Goal: Communication & Community: Participate in discussion

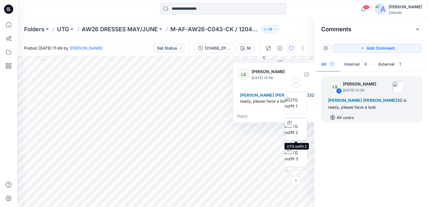
click at [301, 131] on img at bounding box center [296, 129] width 22 height 12
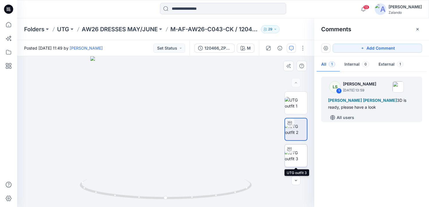
click at [301, 153] on img at bounding box center [296, 156] width 22 height 12
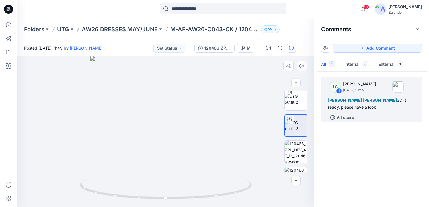
scroll to position [53, 0]
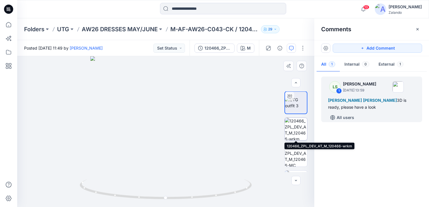
click at [298, 134] on img at bounding box center [296, 129] width 22 height 22
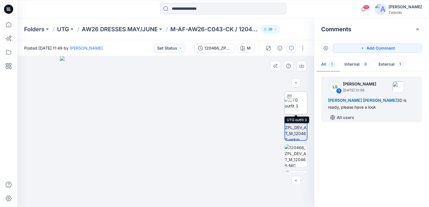
click at [296, 104] on img at bounding box center [296, 103] width 22 height 12
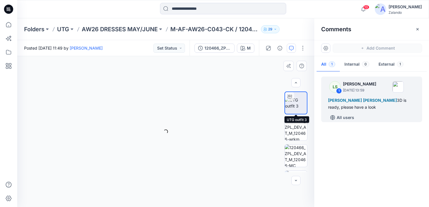
scroll to position [53, 0]
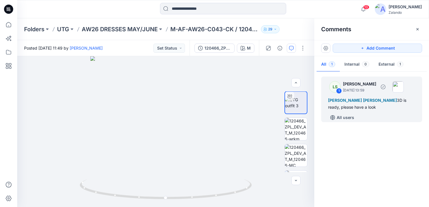
click at [380, 117] on div "All users" at bounding box center [375, 117] width 94 height 9
click at [361, 119] on div "All users" at bounding box center [375, 117] width 94 height 9
click at [347, 116] on p "All users" at bounding box center [346, 117] width 18 height 7
click at [360, 117] on p "Members only" at bounding box center [351, 117] width 28 height 7
click at [368, 49] on button "Add Comment" at bounding box center [378, 48] width 90 height 9
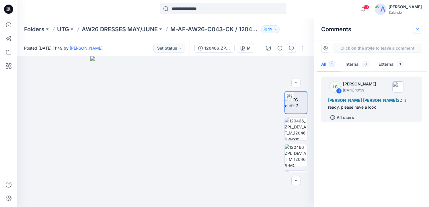
click at [417, 28] on icon "button" at bounding box center [418, 29] width 5 height 5
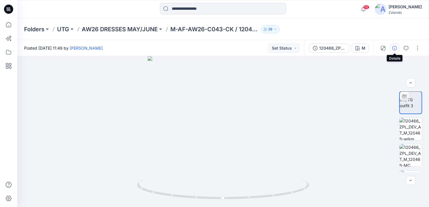
click at [397, 50] on button "button" at bounding box center [394, 48] width 9 height 9
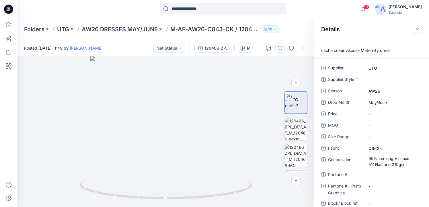
click at [418, 30] on icon "button" at bounding box center [418, 29] width 5 height 5
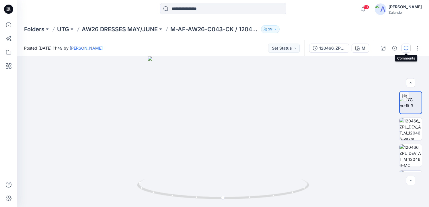
click at [409, 49] on button "button" at bounding box center [406, 48] width 9 height 9
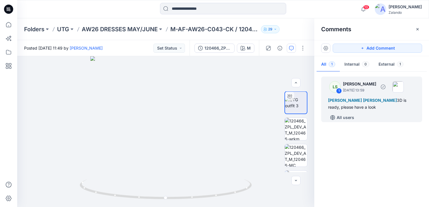
click at [367, 117] on div "All users" at bounding box center [375, 117] width 94 height 9
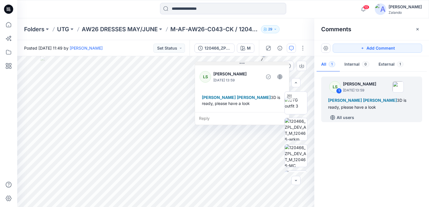
drag, startPoint x: 286, startPoint y: 63, endPoint x: 248, endPoint y: 65, distance: 38.2
click at [248, 65] on div "LS Lise Stougaard September 23, 2025 13:59 Tania Baumeister-Hanff Marlene Seefe…" at bounding box center [242, 93] width 95 height 63
click at [220, 121] on div "Reply" at bounding box center [242, 118] width 94 height 13
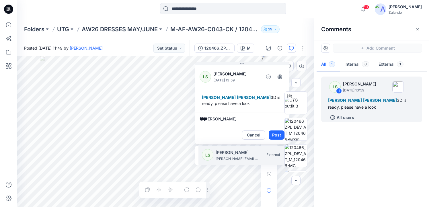
click at [219, 153] on p "[PERSON_NAME]" at bounding box center [237, 152] width 43 height 7
click at [228, 159] on p "[PERSON_NAME][EMAIL_ADDRESS][PERSON_NAME][DOMAIN_NAME]" at bounding box center [237, 159] width 43 height 6
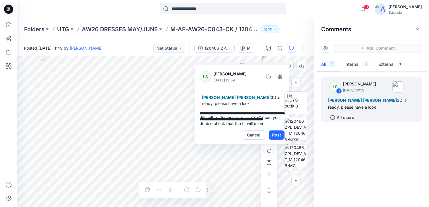
scroll to position [20, 0]
type textarea "**********"
click at [282, 137] on div at bounding box center [296, 132] width 37 height 81
click at [276, 137] on button "Post" at bounding box center [277, 135] width 16 height 9
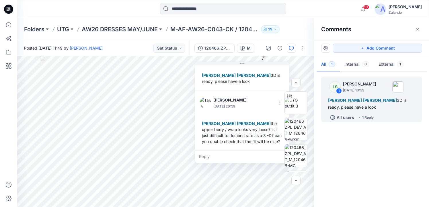
scroll to position [28, 0]
click at [182, 46] on button "Set Status" at bounding box center [170, 48] width 32 height 9
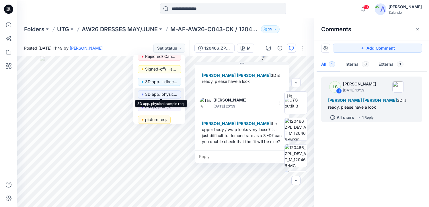
scroll to position [18, 0]
click at [167, 96] on p "3D app. physical sample req." at bounding box center [161, 94] width 32 height 7
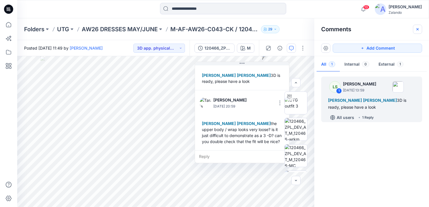
click at [419, 30] on icon "button" at bounding box center [418, 29] width 5 height 5
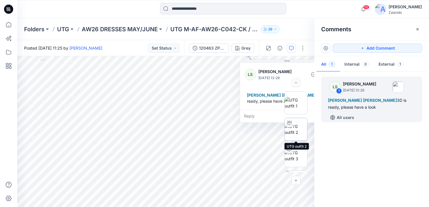
click at [300, 131] on img at bounding box center [296, 129] width 22 height 12
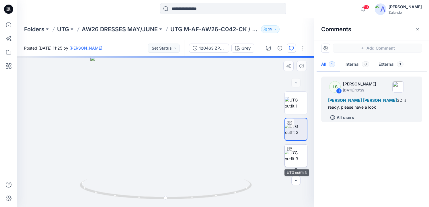
click at [301, 151] on img at bounding box center [296, 156] width 22 height 12
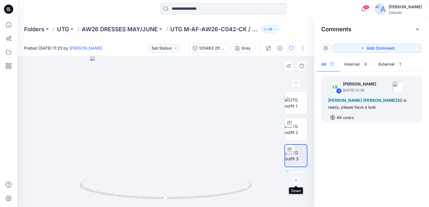
click at [300, 184] on button "button" at bounding box center [296, 180] width 9 height 9
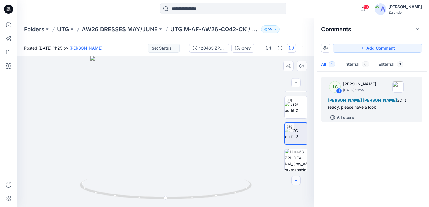
scroll to position [22, 0]
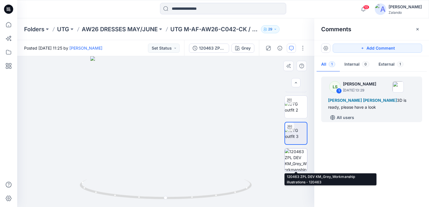
click at [298, 163] on img at bounding box center [296, 160] width 22 height 22
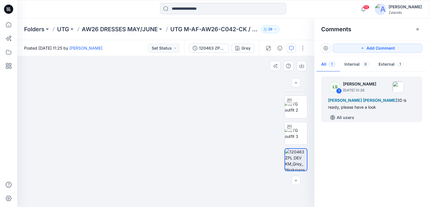
drag, startPoint x: 137, startPoint y: 116, endPoint x: 290, endPoint y: 195, distance: 172.1
drag, startPoint x: 210, startPoint y: 139, endPoint x: 269, endPoint y: 225, distance: 104.5
click at [269, 207] on html "13 Notifications Kristina Mekseniene has updated UTG - AF-AW26-D003-CK / 120433…" at bounding box center [214, 103] width 429 height 207
drag, startPoint x: 237, startPoint y: 137, endPoint x: 250, endPoint y: 213, distance: 77.1
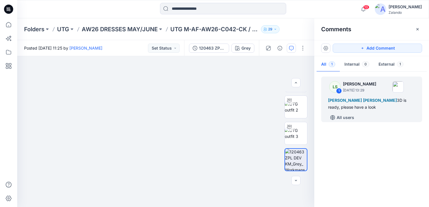
click at [250, 207] on html "13 Notifications Kristina Mekseniene has updated UTG - AF-AW26-D003-CK / 120433…" at bounding box center [214, 103] width 429 height 207
click at [300, 113] on img at bounding box center [296, 107] width 22 height 12
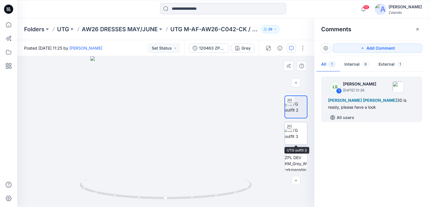
click at [301, 135] on img at bounding box center [296, 133] width 22 height 12
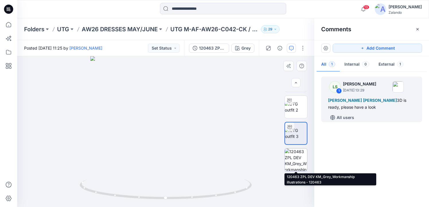
click at [299, 162] on img at bounding box center [296, 160] width 22 height 22
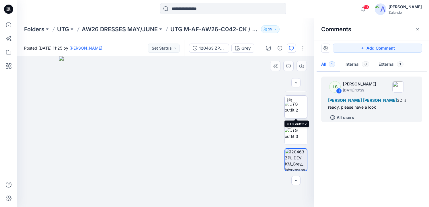
click at [298, 113] on img at bounding box center [296, 107] width 22 height 12
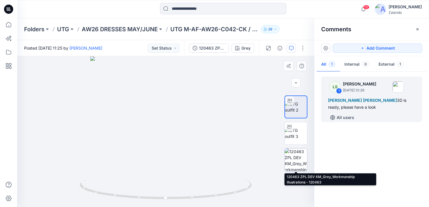
click at [296, 162] on img at bounding box center [296, 160] width 22 height 22
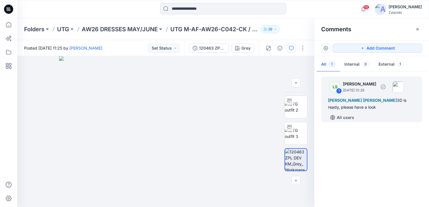
click at [371, 116] on div "All users" at bounding box center [375, 117] width 94 height 9
click at [382, 110] on div "[PERSON_NAME] [PERSON_NAME] 3D is ready, please have a look" at bounding box center [371, 104] width 87 height 14
click at [351, 115] on p "All users" at bounding box center [346, 117] width 18 height 7
click at [362, 117] on p "Members only" at bounding box center [351, 117] width 28 height 7
click at [379, 115] on div "All users" at bounding box center [375, 117] width 94 height 9
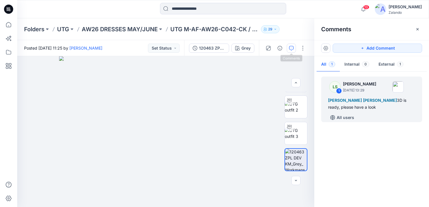
click at [292, 45] on button "button" at bounding box center [291, 48] width 9 height 9
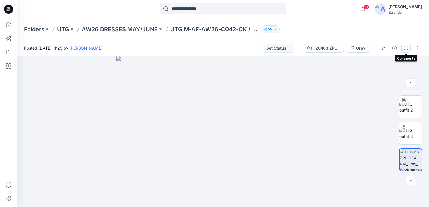
click at [406, 50] on icon "button" at bounding box center [406, 48] width 5 height 5
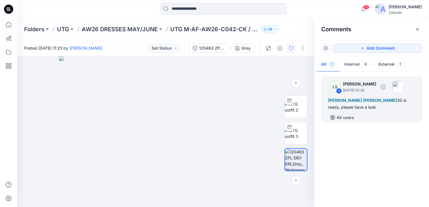
click at [387, 113] on div "All users" at bounding box center [375, 117] width 94 height 9
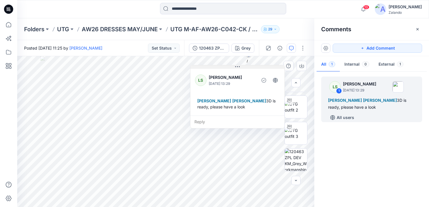
drag, startPoint x: 290, startPoint y: 62, endPoint x: 240, endPoint y: 67, distance: 50.2
click at [240, 67] on button at bounding box center [238, 66] width 94 height 3
click at [223, 121] on div "Reply" at bounding box center [237, 121] width 94 height 13
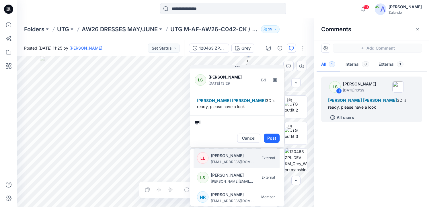
click at [227, 156] on p "[PERSON_NAME]" at bounding box center [232, 155] width 43 height 7
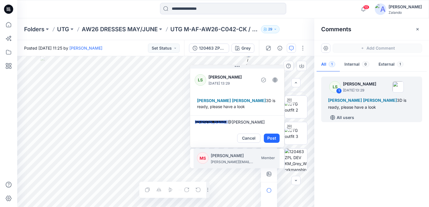
click at [240, 157] on p "[PERSON_NAME]" at bounding box center [232, 155] width 43 height 7
type textarea "**********"
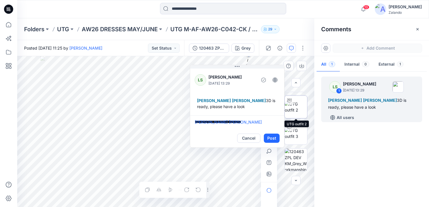
click at [302, 113] on img at bounding box center [296, 107] width 22 height 12
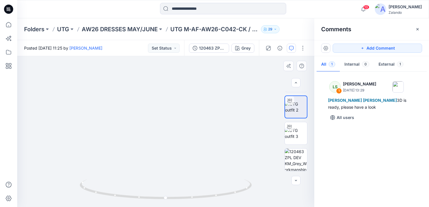
drag, startPoint x: 169, startPoint y: 90, endPoint x: 168, endPoint y: 170, distance: 80.7
click at [168, 171] on img at bounding box center [166, 29] width 560 height 355
drag, startPoint x: 169, startPoint y: 143, endPoint x: 168, endPoint y: 177, distance: 33.9
click at [169, 177] on img at bounding box center [165, 87] width 560 height 239
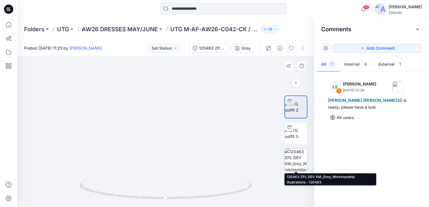
click at [301, 165] on img at bounding box center [296, 160] width 22 height 22
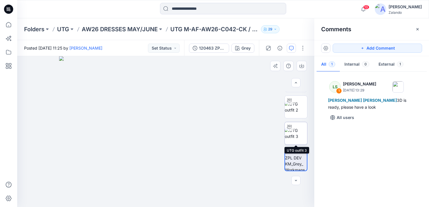
click at [302, 134] on img at bounding box center [296, 133] width 22 height 12
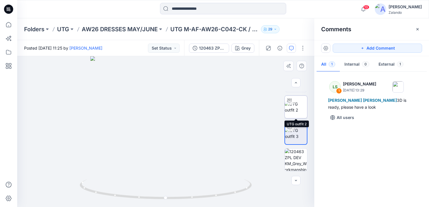
click at [300, 112] on img at bounding box center [296, 107] width 22 height 12
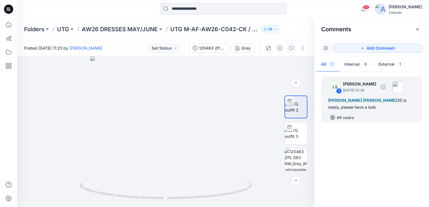
click at [365, 119] on div "All users" at bounding box center [375, 117] width 94 height 9
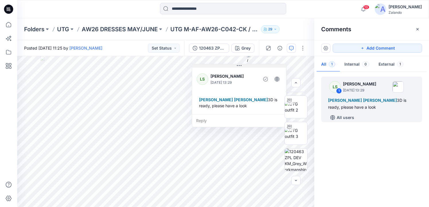
drag, startPoint x: 287, startPoint y: 62, endPoint x: 239, endPoint y: 66, distance: 48.9
click at [239, 66] on icon at bounding box center [239, 65] width 5 height 5
click at [255, 126] on div "LS Lise Stougaard September 23, 2025 13:29 Tania Baumeister-Hanff Marlene Seefe…" at bounding box center [238, 94] width 95 height 63
click at [252, 122] on div "Reply" at bounding box center [238, 120] width 94 height 13
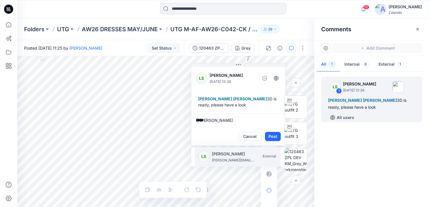
click at [239, 158] on p "[PERSON_NAME][EMAIL_ADDRESS][PERSON_NAME][DOMAIN_NAME]" at bounding box center [233, 161] width 43 height 6
click at [237, 162] on p "[PERSON_NAME][EMAIL_ADDRESS][PERSON_NAME][DOMAIN_NAME]" at bounding box center [233, 161] width 43 height 6
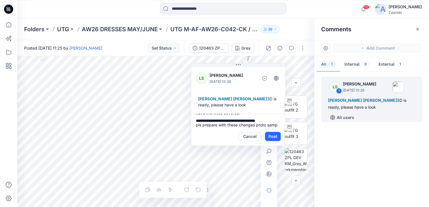
scroll to position [44, 0]
type textarea "**********"
click at [275, 134] on button "Post" at bounding box center [273, 136] width 16 height 9
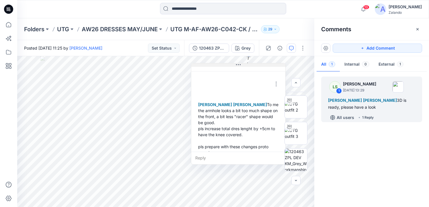
scroll to position [48, 0]
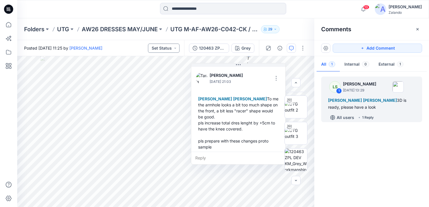
click at [177, 51] on button "Set Status" at bounding box center [164, 48] width 32 height 9
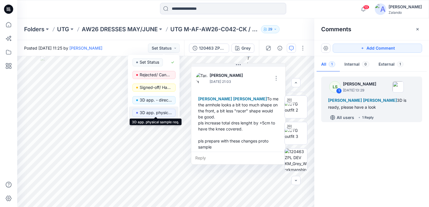
click at [165, 115] on p "3D app. physical sample req." at bounding box center [156, 112] width 32 height 7
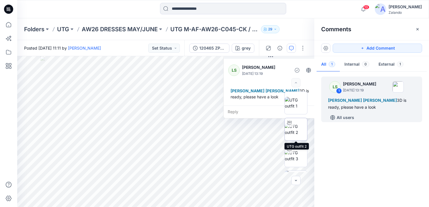
click at [293, 131] on img at bounding box center [296, 129] width 22 height 12
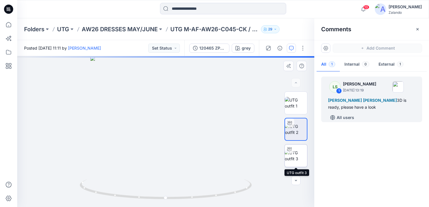
click at [298, 154] on img at bounding box center [296, 156] width 22 height 12
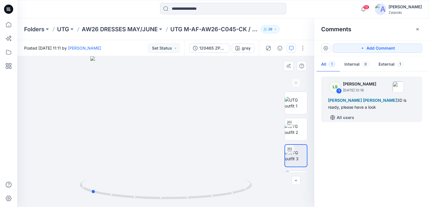
drag, startPoint x: 180, startPoint y: 127, endPoint x: 105, endPoint y: 123, distance: 75.3
click at [105, 123] on div at bounding box center [165, 131] width 297 height 151
drag, startPoint x: 177, startPoint y: 111, endPoint x: 181, endPoint y: 176, distance: 64.5
click at [182, 176] on img at bounding box center [172, 61] width 560 height 291
drag, startPoint x: 181, startPoint y: 176, endPoint x: 252, endPoint y: 161, distance: 71.8
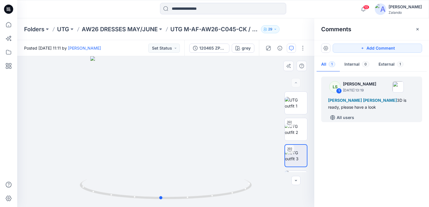
click at [252, 161] on div at bounding box center [165, 131] width 297 height 151
click at [295, 135] on img at bounding box center [296, 129] width 22 height 12
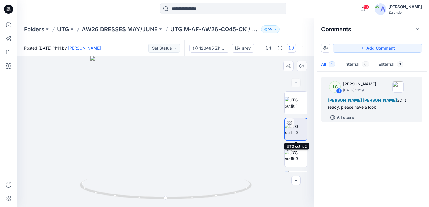
drag, startPoint x: 299, startPoint y: 127, endPoint x: 287, endPoint y: 128, distance: 11.6
click at [287, 128] on img at bounding box center [296, 129] width 22 height 12
drag, startPoint x: 164, startPoint y: 150, endPoint x: 133, endPoint y: 151, distance: 31.3
click at [133, 151] on div at bounding box center [165, 131] width 297 height 151
drag, startPoint x: 175, startPoint y: 142, endPoint x: 223, endPoint y: 143, distance: 47.9
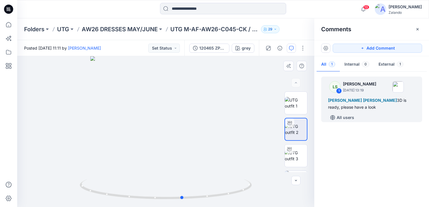
click at [224, 143] on div at bounding box center [165, 131] width 297 height 151
click at [378, 122] on div "All users" at bounding box center [375, 117] width 94 height 9
click at [378, 118] on div "All users" at bounding box center [375, 117] width 94 height 9
click at [357, 112] on div "LS 1 Lise Stougaard September 23, 2025 13:19 Tania Baumeister-Hanff Marlene See…" at bounding box center [371, 100] width 101 height 46
click at [343, 115] on p "All users" at bounding box center [346, 117] width 18 height 7
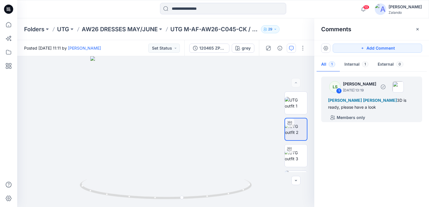
click at [348, 88] on p "September 23, 2025 13:19" at bounding box center [359, 91] width 33 height 6
click at [354, 82] on p "[PERSON_NAME]" at bounding box center [359, 84] width 33 height 7
click at [294, 44] on button "button" at bounding box center [291, 48] width 9 height 9
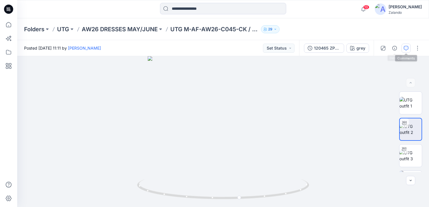
click at [403, 50] on button "button" at bounding box center [406, 48] width 9 height 9
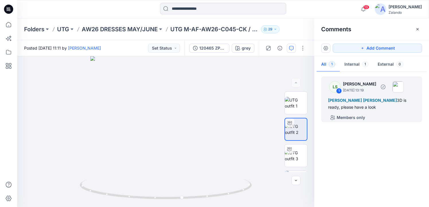
click at [381, 104] on div "[PERSON_NAME] [PERSON_NAME] 3D is ready, please have a look" at bounding box center [371, 104] width 87 height 14
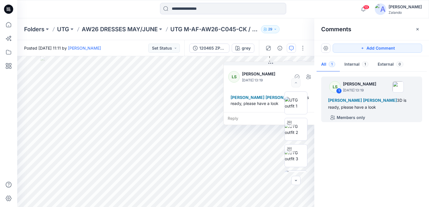
drag, startPoint x: 274, startPoint y: 61, endPoint x: 274, endPoint y: 67, distance: 6.6
click at [274, 67] on div "LS Lise Stougaard September 23, 2025 13:19 Tania Baumeister-Hanff Marlene Seefe…" at bounding box center [271, 88] width 94 height 48
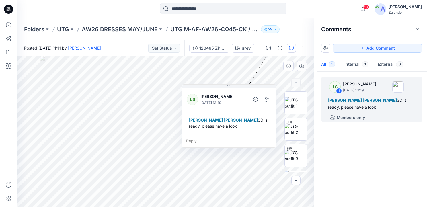
drag, startPoint x: 272, startPoint y: 66, endPoint x: 221, endPoint y: 84, distance: 54.3
click at [221, 87] on div "LS Lise Stougaard September 23, 2025 13:19 Tania Baumeister-Hanff Marlene Seefe…" at bounding box center [229, 111] width 94 height 48
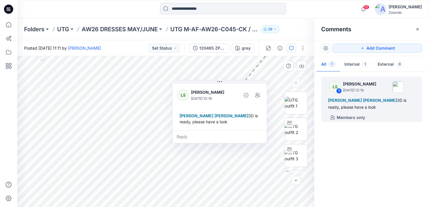
click at [196, 135] on div "Reply" at bounding box center [220, 137] width 94 height 13
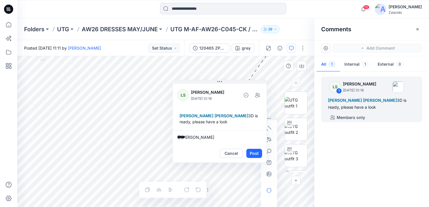
click at [196, 137] on textarea "*****" at bounding box center [220, 138] width 94 height 14
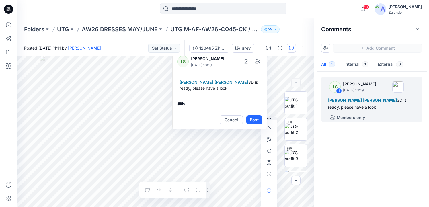
drag, startPoint x: 219, startPoint y: 82, endPoint x: 219, endPoint y: 55, distance: 27.3
click at [219, 55] on div "Posted Tuesday, September 23, 2025 11:11 by Lise Stougaard Set Status 120465 ZP…" at bounding box center [223, 123] width 412 height 167
click at [188, 105] on textarea "****" at bounding box center [220, 104] width 94 height 14
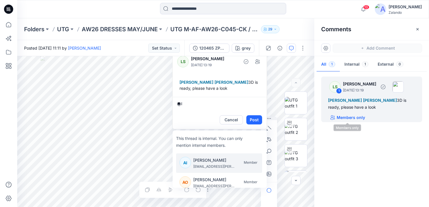
click at [337, 119] on p "Members only" at bounding box center [351, 117] width 28 height 7
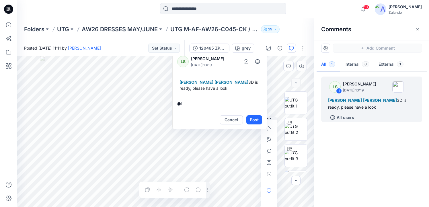
click at [190, 106] on textarea "**" at bounding box center [220, 104] width 94 height 14
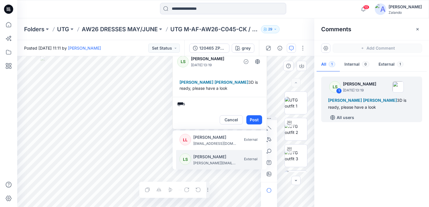
click at [210, 159] on p "[PERSON_NAME]" at bounding box center [214, 157] width 43 height 7
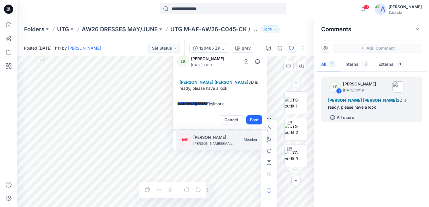
click at [224, 144] on p "[PERSON_NAME][EMAIL_ADDRESS][PERSON_NAME][DOMAIN_NAME]" at bounding box center [214, 144] width 43 height 6
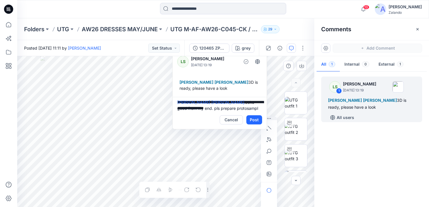
scroll to position [7, 0]
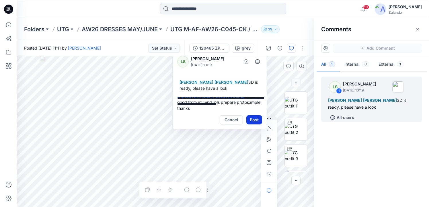
type textarea "**********"
click at [259, 121] on button "Post" at bounding box center [255, 119] width 16 height 9
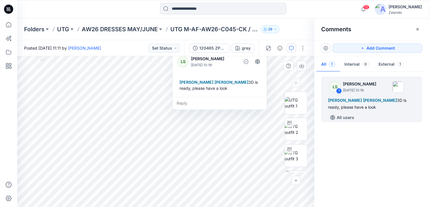
scroll to position [16, 0]
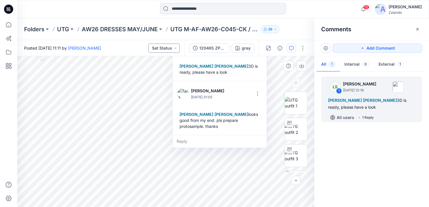
click at [177, 46] on button "Set Status" at bounding box center [164, 48] width 32 height 9
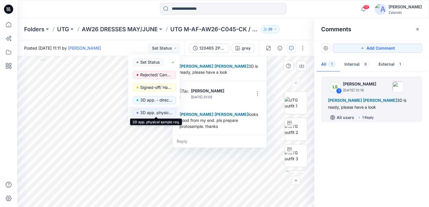
click at [166, 111] on p "3D app. physical sample req." at bounding box center [156, 112] width 32 height 7
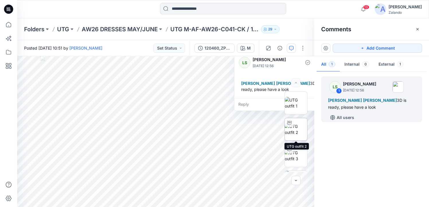
click at [301, 134] on img at bounding box center [296, 129] width 22 height 12
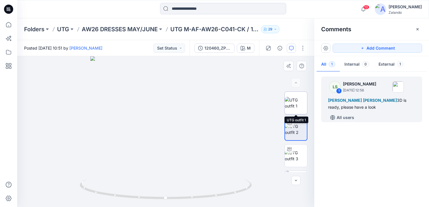
click at [299, 109] on img at bounding box center [296, 103] width 22 height 12
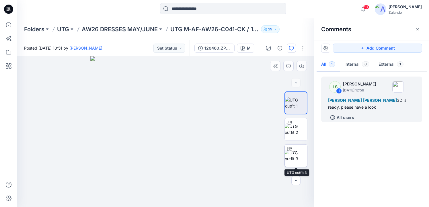
click at [297, 150] on img at bounding box center [296, 156] width 22 height 12
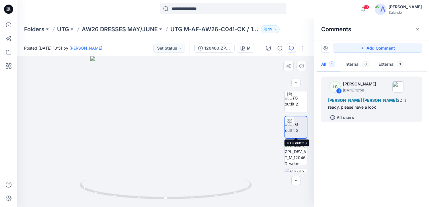
scroll to position [30, 0]
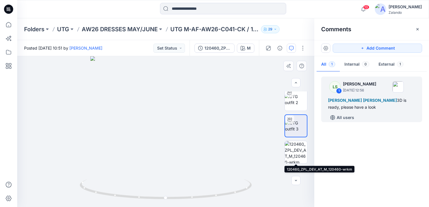
click at [299, 157] on img at bounding box center [296, 152] width 22 height 22
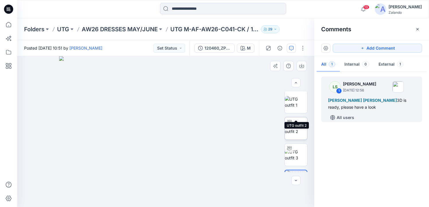
scroll to position [0, 0]
click at [298, 102] on img at bounding box center [296, 103] width 22 height 12
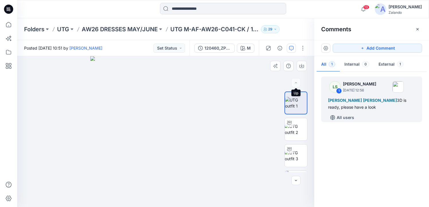
click at [298, 85] on div at bounding box center [296, 82] width 9 height 9
click at [375, 116] on div "All users" at bounding box center [375, 117] width 94 height 9
click at [364, 119] on div "All users" at bounding box center [375, 117] width 94 height 9
click at [362, 123] on div "LS 1 Lise Stougaard September 23, 2025 12:56 Tania Baumeister-Hanff Marlene See…" at bounding box center [372, 138] width 115 height 130
click at [349, 118] on p "All users" at bounding box center [346, 117] width 18 height 7
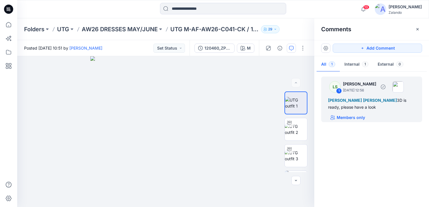
click at [349, 118] on p "Members only" at bounding box center [351, 117] width 28 height 7
click at [347, 108] on div "[PERSON_NAME] [PERSON_NAME] 3D is ready, please have a look" at bounding box center [371, 104] width 87 height 14
click at [417, 30] on icon "button" at bounding box center [418, 29] width 5 height 5
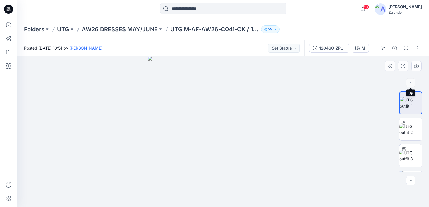
click at [410, 82] on div at bounding box center [410, 82] width 9 height 9
click at [410, 83] on div at bounding box center [410, 82] width 9 height 9
click at [410, 131] on img at bounding box center [411, 129] width 22 height 12
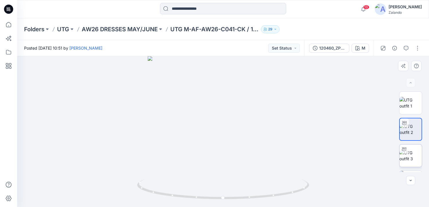
click at [413, 152] on img at bounding box center [411, 156] width 22 height 12
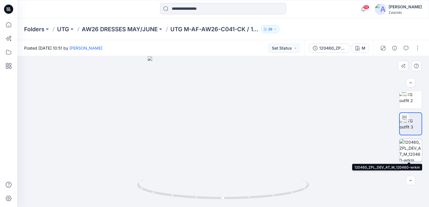
click at [413, 153] on img at bounding box center [411, 150] width 22 height 22
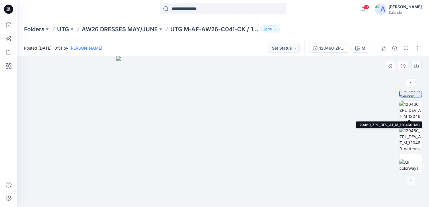
scroll to position [101, 0]
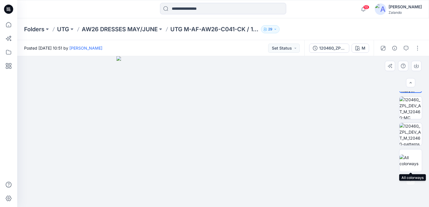
click at [413, 153] on div at bounding box center [411, 160] width 23 height 23
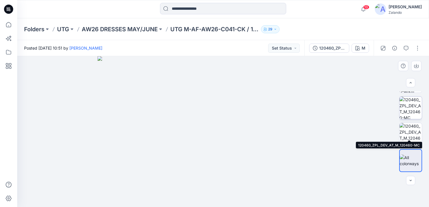
scroll to position [0, 0]
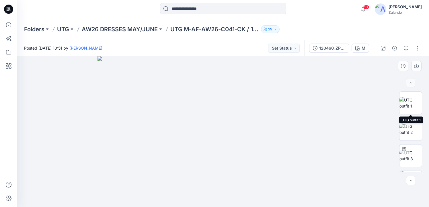
click at [414, 104] on img at bounding box center [411, 103] width 22 height 12
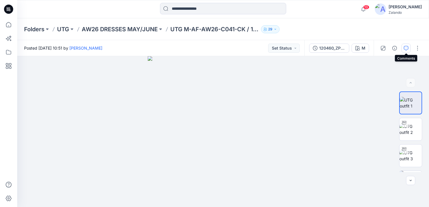
click at [407, 46] on icon "button" at bounding box center [406, 48] width 5 height 5
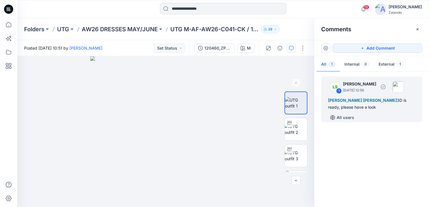
click at [369, 118] on div "All users" at bounding box center [375, 117] width 94 height 9
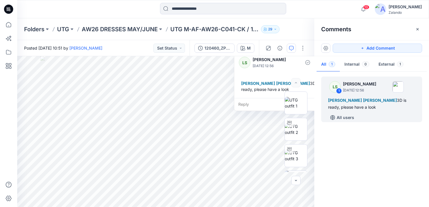
click at [252, 102] on div "Reply" at bounding box center [282, 104] width 94 height 13
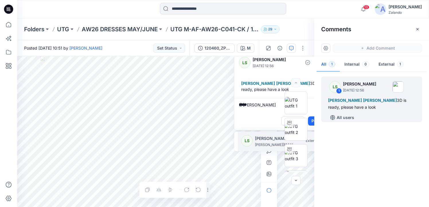
click at [256, 137] on p "[PERSON_NAME]" at bounding box center [276, 138] width 43 height 7
click at [255, 145] on p "[PERSON_NAME][EMAIL_ADDRESS][PERSON_NAME][DOMAIN_NAME]" at bounding box center [276, 145] width 43 height 6
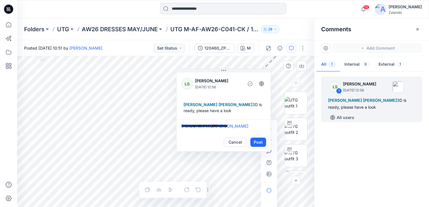
drag, startPoint x: 290, startPoint y: 67, endPoint x: 232, endPoint y: 87, distance: 61.2
click at [232, 87] on p "September 23, 2025 12:56" at bounding box center [218, 87] width 47 height 6
click at [251, 129] on textarea "**********" at bounding box center [224, 126] width 94 height 14
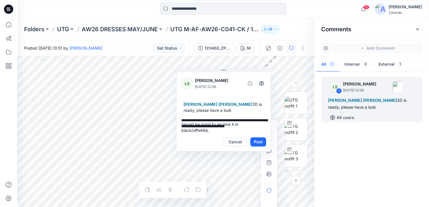
scroll to position [38, 0]
type textarea "**********"
click at [262, 142] on button "Post" at bounding box center [259, 141] width 16 height 9
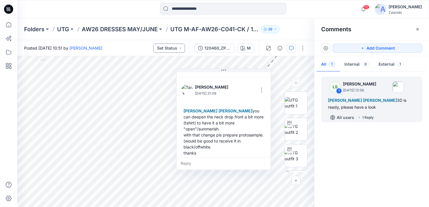
scroll to position [46, 0]
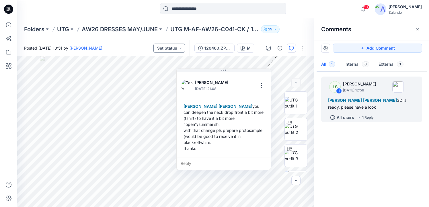
click at [178, 49] on button "Set Status" at bounding box center [170, 48] width 32 height 9
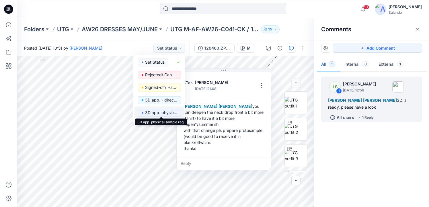
click at [171, 113] on p "3D app. physical sample req." at bounding box center [161, 112] width 32 height 7
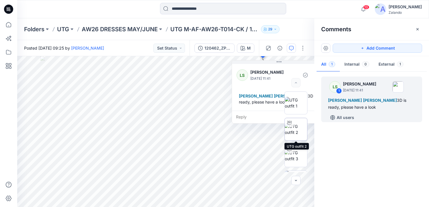
click at [303, 123] on img at bounding box center [296, 129] width 22 height 12
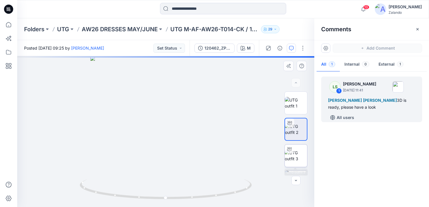
click at [303, 150] on img at bounding box center [296, 156] width 22 height 12
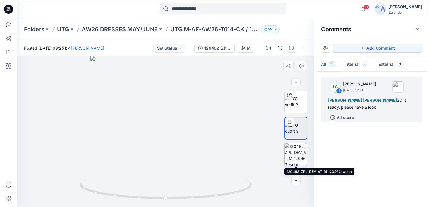
click at [302, 154] on img at bounding box center [296, 155] width 22 height 22
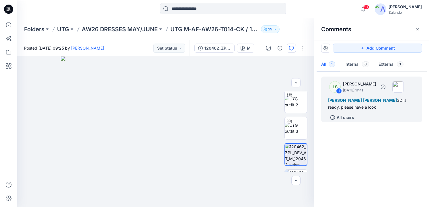
click at [390, 119] on div "All users" at bounding box center [375, 117] width 94 height 9
click at [374, 119] on div "All users" at bounding box center [375, 117] width 94 height 9
click at [353, 119] on p "All users" at bounding box center [346, 117] width 18 height 7
click at [353, 119] on p "Members only" at bounding box center [351, 117] width 28 height 7
click at [384, 116] on div "All users" at bounding box center [375, 117] width 94 height 9
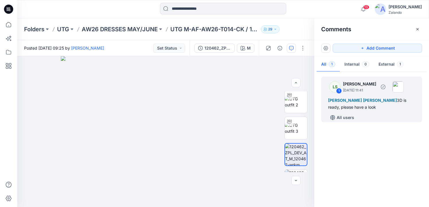
click at [382, 106] on div "[PERSON_NAME] [PERSON_NAME] 3D is ready, please have a look" at bounding box center [371, 104] width 87 height 14
click at [376, 88] on p "[DATE] 11:41" at bounding box center [359, 91] width 33 height 6
click at [355, 96] on div "LS 1 [PERSON_NAME] [DATE] 11:41 [PERSON_NAME] [PERSON_NAME] 3D is ready, please…" at bounding box center [371, 100] width 101 height 46
click at [293, 49] on icon "button" at bounding box center [291, 48] width 5 height 5
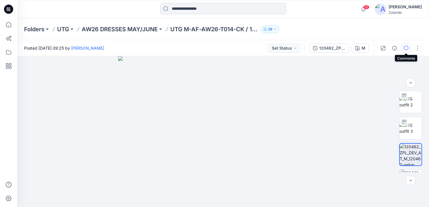
click at [404, 49] on icon "button" at bounding box center [406, 48] width 5 height 5
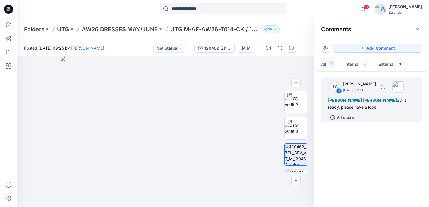
click at [379, 117] on div "All users" at bounding box center [375, 117] width 94 height 9
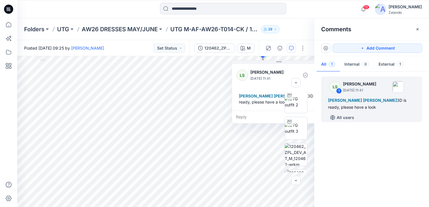
click at [261, 116] on div "Reply" at bounding box center [279, 117] width 94 height 13
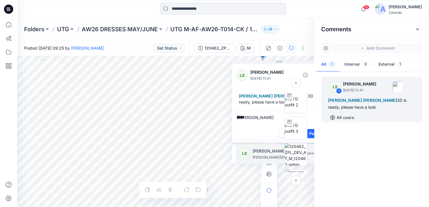
click at [261, 149] on p "[PERSON_NAME]" at bounding box center [274, 151] width 43 height 7
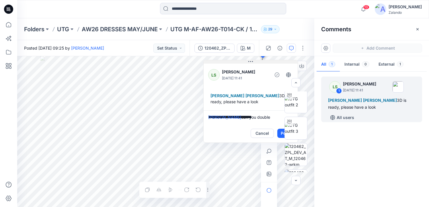
drag, startPoint x: 279, startPoint y: 63, endPoint x: 250, endPoint y: 62, distance: 29.3
click at [250, 62] on icon at bounding box center [251, 61] width 5 height 5
click at [272, 119] on textarea "**********" at bounding box center [250, 117] width 94 height 14
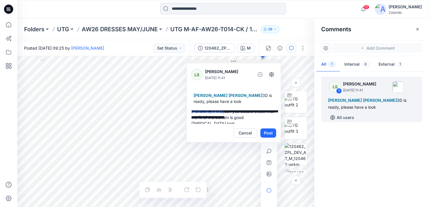
drag, startPoint x: 252, startPoint y: 61, endPoint x: 236, endPoint y: 61, distance: 16.4
click at [236, 61] on button at bounding box center [234, 61] width 94 height 3
click at [267, 117] on textarea "**********" at bounding box center [234, 117] width 94 height 14
type textarea "**********"
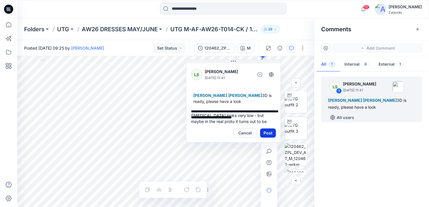
click at [271, 134] on button "Post" at bounding box center [268, 133] width 16 height 9
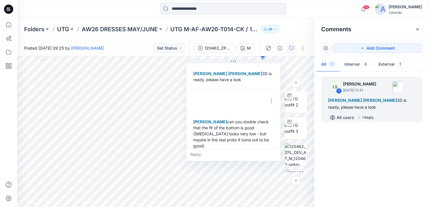
scroll to position [22, 0]
click at [182, 46] on button "Set Status" at bounding box center [170, 48] width 32 height 9
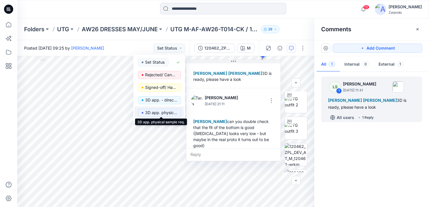
click at [173, 112] on p "3D app. physical sample req." at bounding box center [161, 112] width 32 height 7
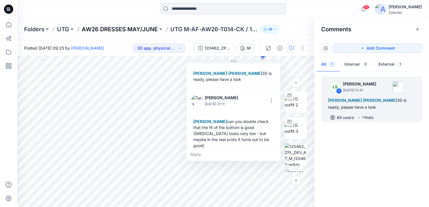
click at [151, 29] on p "AW26 DRESSES MAY/JUNE" at bounding box center [120, 29] width 76 height 8
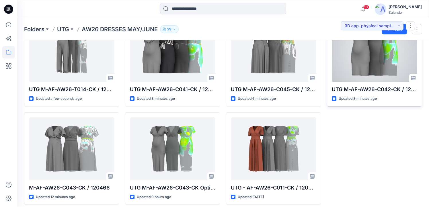
scroll to position [51, 0]
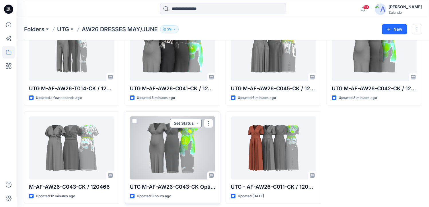
click at [198, 124] on button "Set Status" at bounding box center [186, 123] width 32 height 9
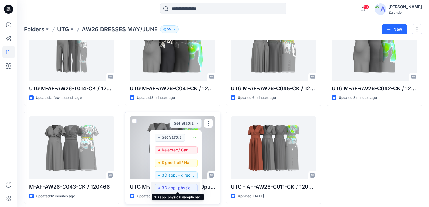
click at [179, 188] on p "3D app. physical sample req." at bounding box center [178, 187] width 32 height 7
